Goal: Use online tool/utility: Utilize a website feature to perform a specific function

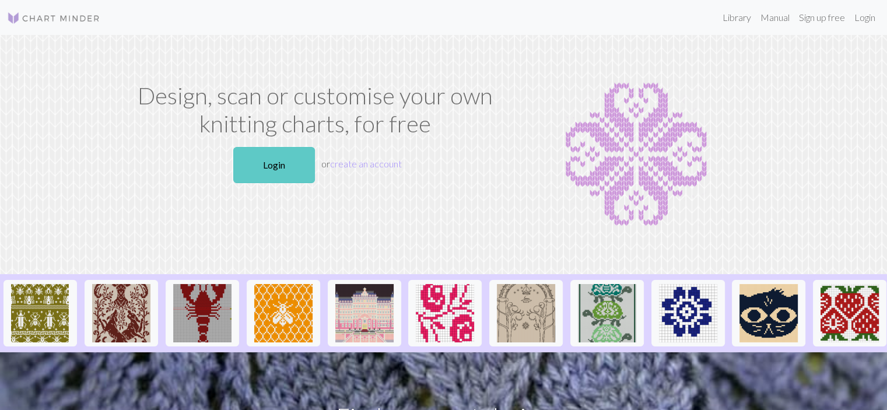
click at [289, 171] on link "Login" at bounding box center [274, 165] width 82 height 36
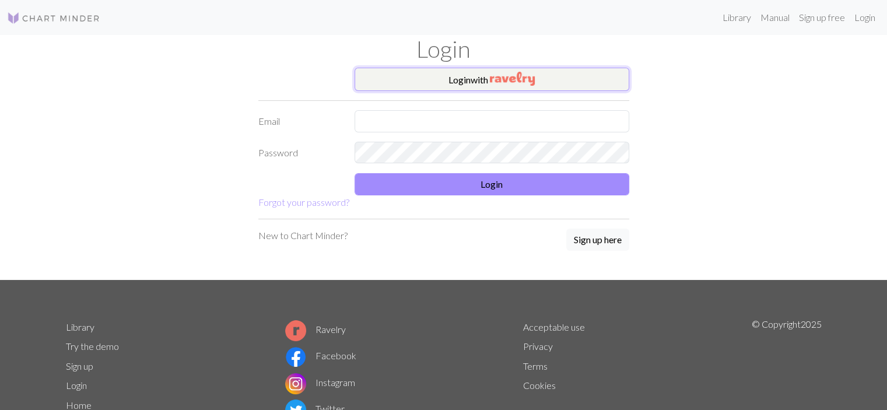
click at [570, 72] on button "Login with" at bounding box center [492, 79] width 275 height 23
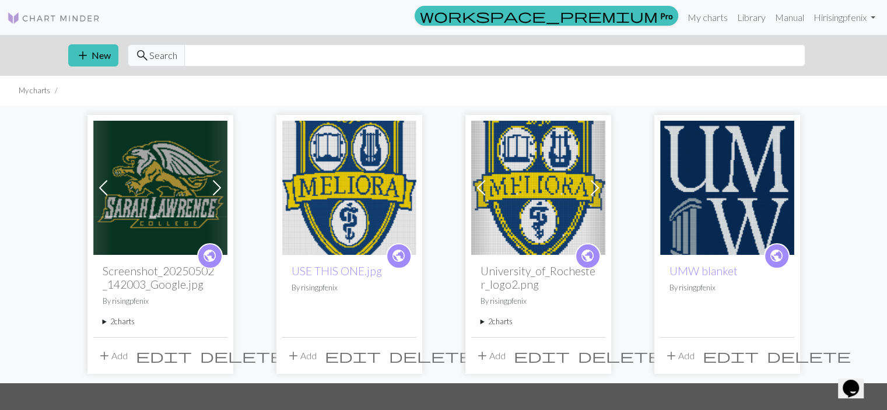
click at [145, 162] on img at bounding box center [160, 188] width 134 height 134
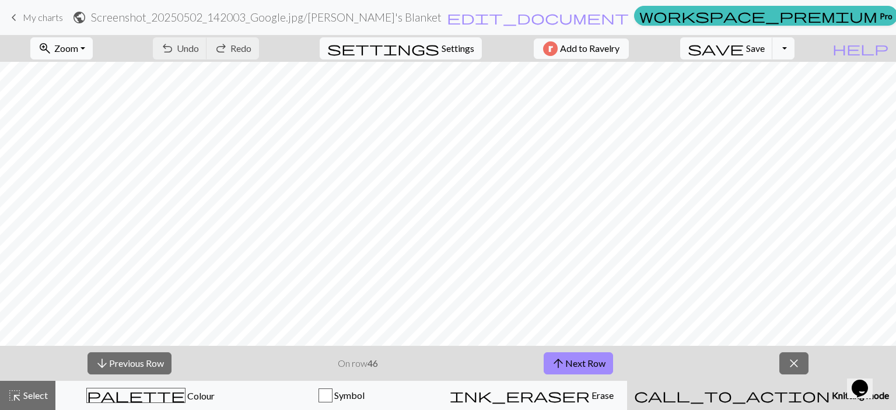
click at [73, 50] on span "Zoom" at bounding box center [66, 48] width 24 height 11
click at [83, 76] on button "Fit all" at bounding box center [77, 74] width 92 height 19
drag, startPoint x: 771, startPoint y: 44, endPoint x: 761, endPoint y: 54, distance: 14.0
click at [765, 44] on span "Save" at bounding box center [755, 48] width 19 height 11
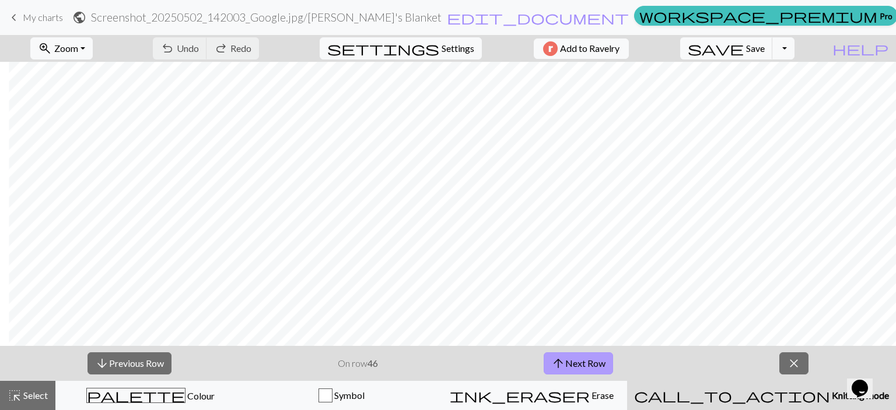
click at [585, 368] on button "arrow_upward Next Row" at bounding box center [578, 363] width 69 height 22
click at [765, 43] on span "Save" at bounding box center [755, 48] width 19 height 11
click at [768, 41] on button "save Save Save" at bounding box center [726, 48] width 93 height 22
click at [765, 43] on span "Save" at bounding box center [755, 48] width 19 height 11
